Goal: Information Seeking & Learning: Learn about a topic

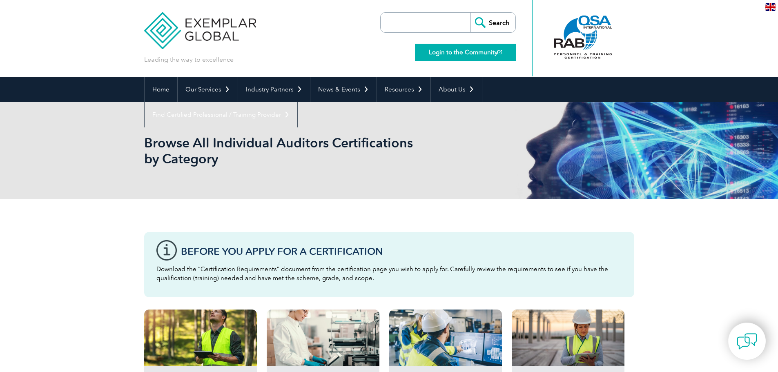
click at [465, 51] on link "Login to the Community" at bounding box center [465, 52] width 101 height 17
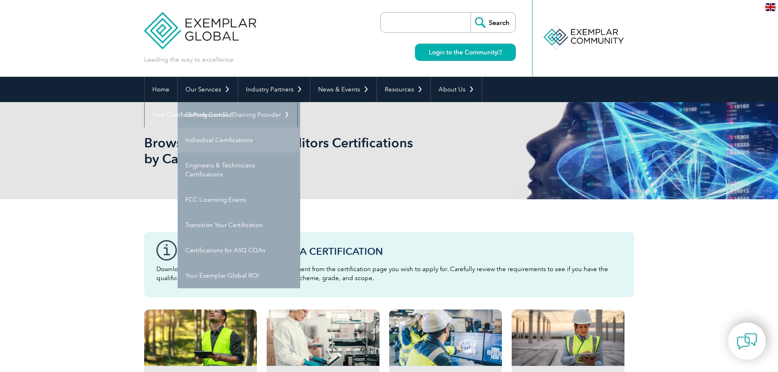
click at [215, 132] on link "Individual Certifications" at bounding box center [239, 139] width 122 height 25
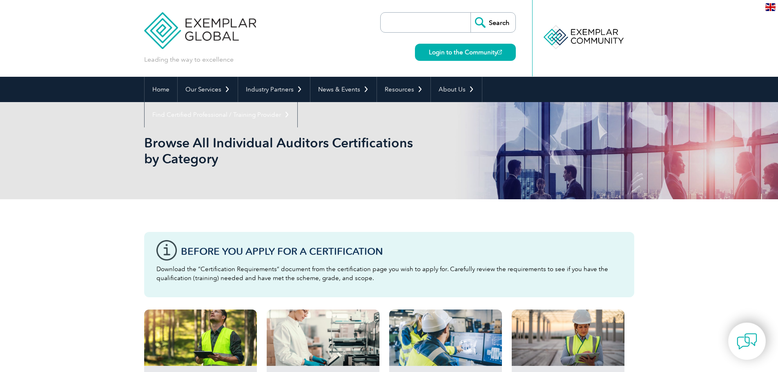
click at [454, 22] on input "search" at bounding box center [428, 23] width 86 height 20
type input "payment"
click at [470, 13] on input "Search" at bounding box center [492, 23] width 45 height 20
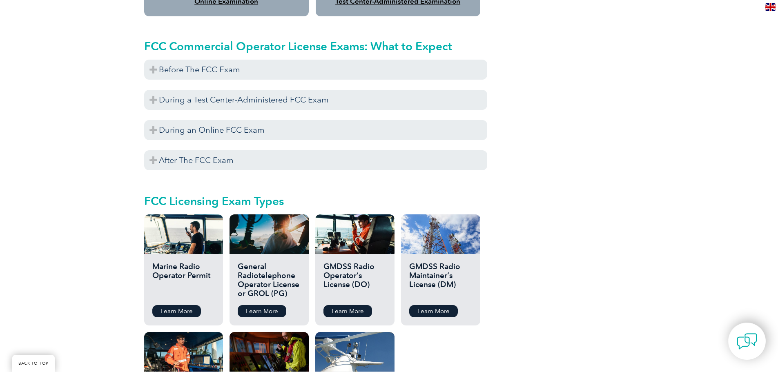
scroll to position [735, 0]
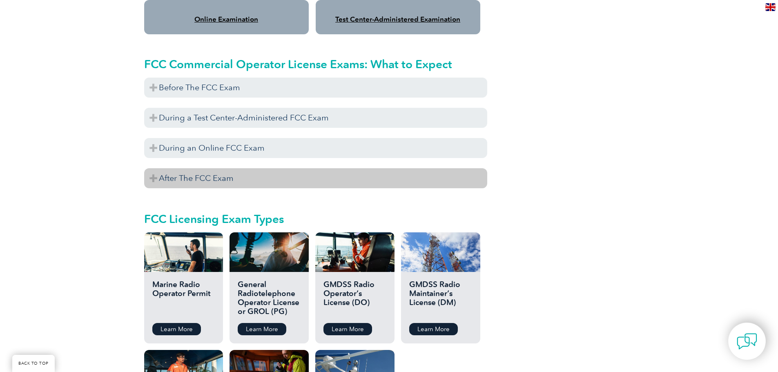
click at [158, 169] on h3 "After The FCC Exam" at bounding box center [315, 178] width 343 height 20
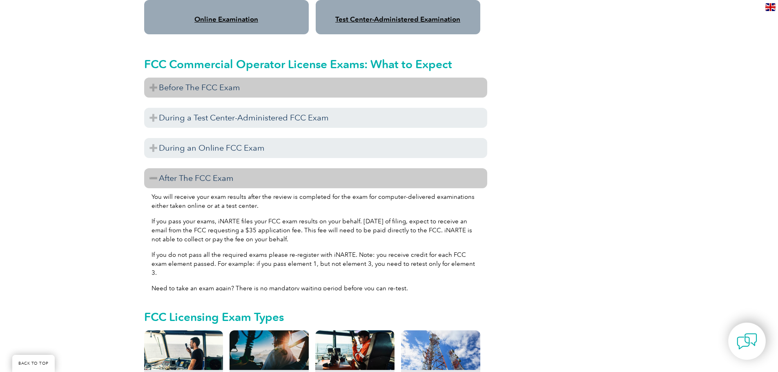
click at [155, 81] on h3 "Before The FCC Exam" at bounding box center [315, 88] width 343 height 20
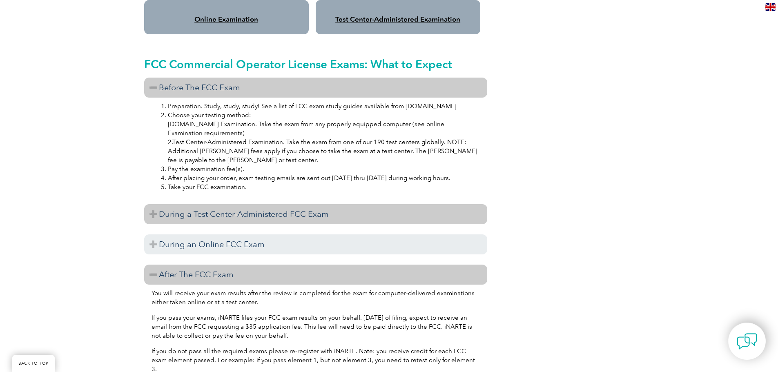
click at [156, 204] on h3 "During a Test Center-Administered FCC Exam" at bounding box center [315, 214] width 343 height 20
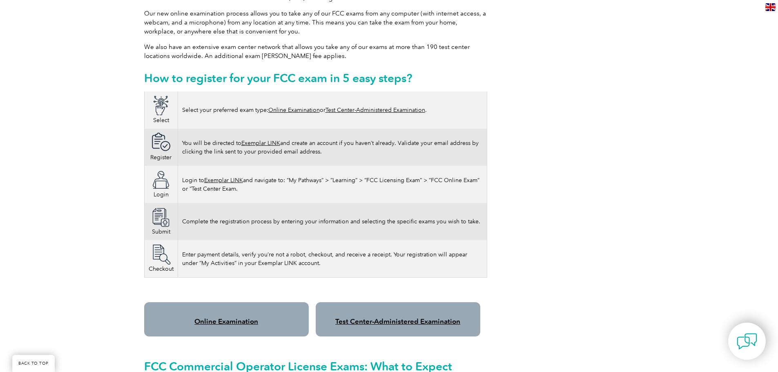
scroll to position [286, 0]
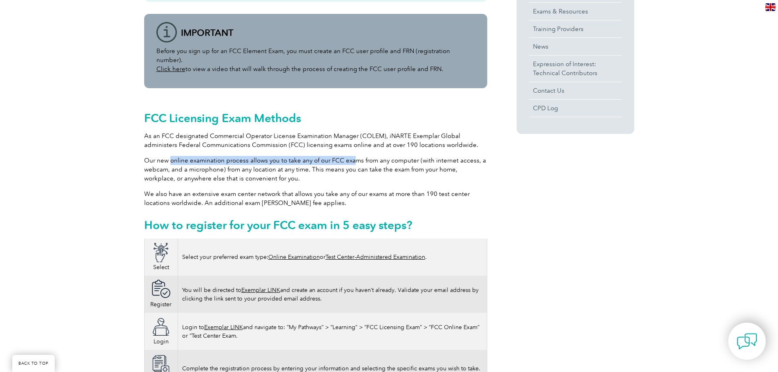
drag, startPoint x: 171, startPoint y: 150, endPoint x: 350, endPoint y: 148, distance: 179.3
click at [350, 156] on p "Our new online examination process allows you to take any of our FCC exams from…" at bounding box center [315, 169] width 343 height 27
click at [397, 156] on p "Our new online examination process allows you to take any of our FCC exams from…" at bounding box center [315, 169] width 343 height 27
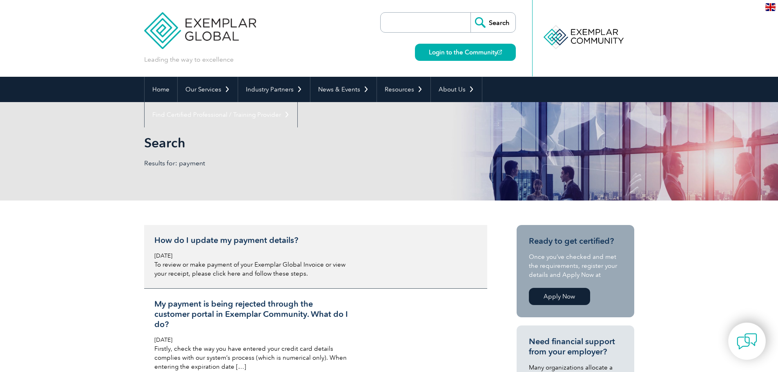
click at [317, 270] on p "To review or make payment of your Exemplar Global Invoice or view your receipt,…" at bounding box center [251, 269] width 194 height 18
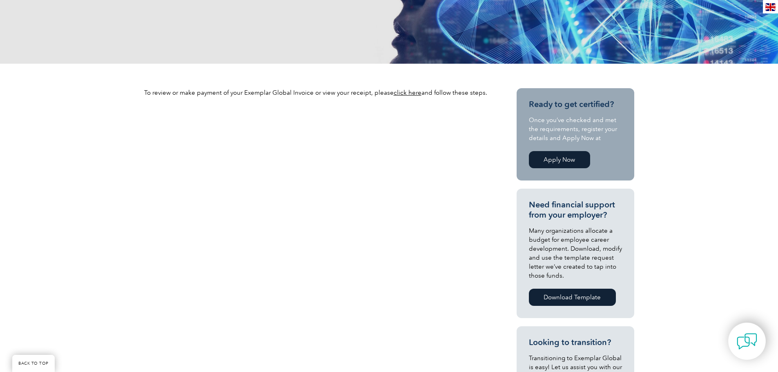
scroll to position [204, 0]
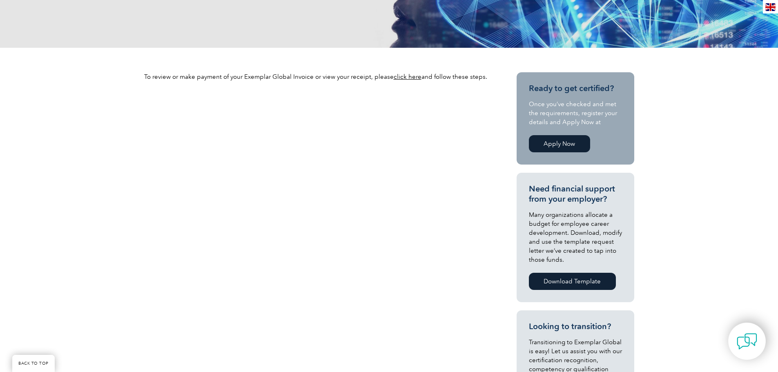
click at [399, 80] on link "click here" at bounding box center [408, 76] width 28 height 7
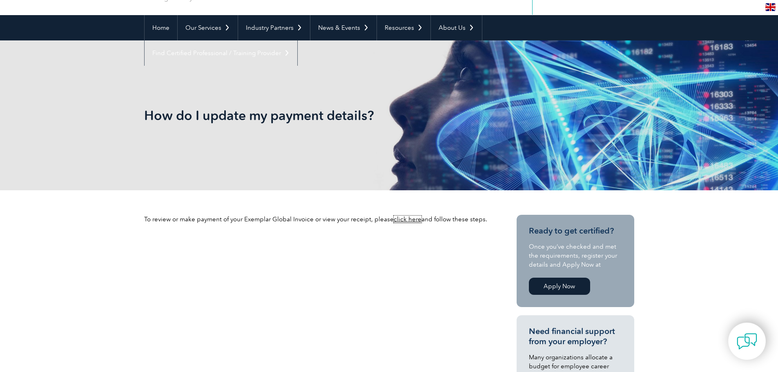
scroll to position [0, 0]
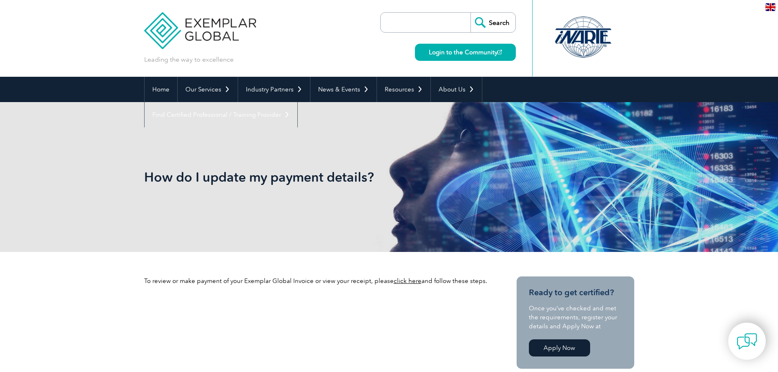
click at [419, 25] on input "search" at bounding box center [428, 23] width 86 height 20
type input "exemplar Link"
click at [470, 13] on input "Search" at bounding box center [492, 23] width 45 height 20
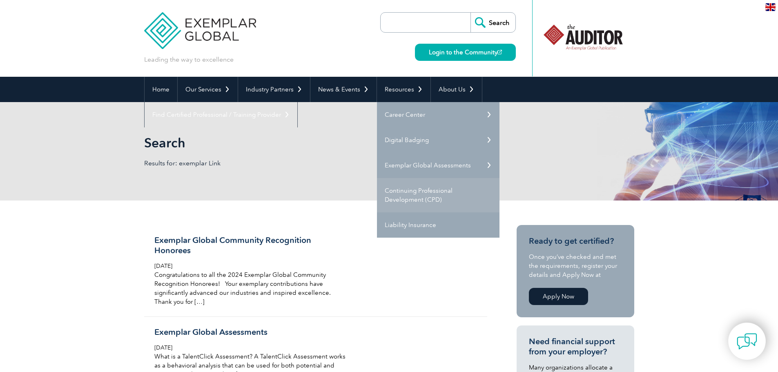
click at [416, 190] on link "Continuing Professional Development (CPD)" at bounding box center [438, 195] width 122 height 34
